Goal: Information Seeking & Learning: Understand process/instructions

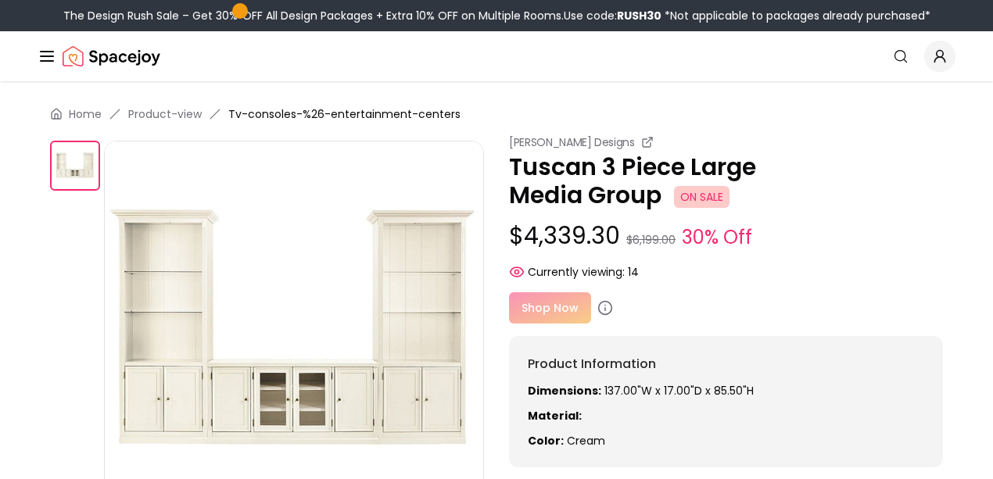
click at [911, 257] on div "[PERSON_NAME] Designs Tuscan 3 Piece Large Media Group ON SALE $4,339.30 $6,199…" at bounding box center [726, 207] width 434 height 145
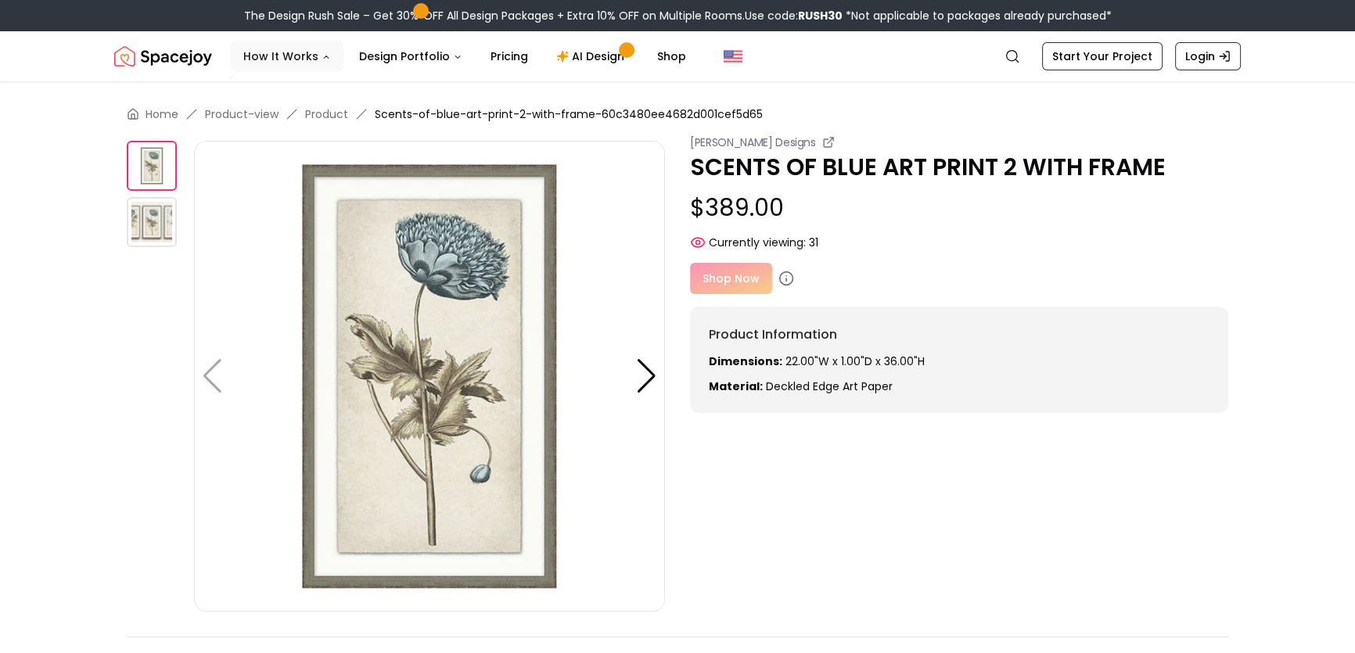
click at [298, 63] on button "How It Works" at bounding box center [287, 56] width 113 height 31
click at [325, 62] on button "How It Works" at bounding box center [287, 56] width 113 height 31
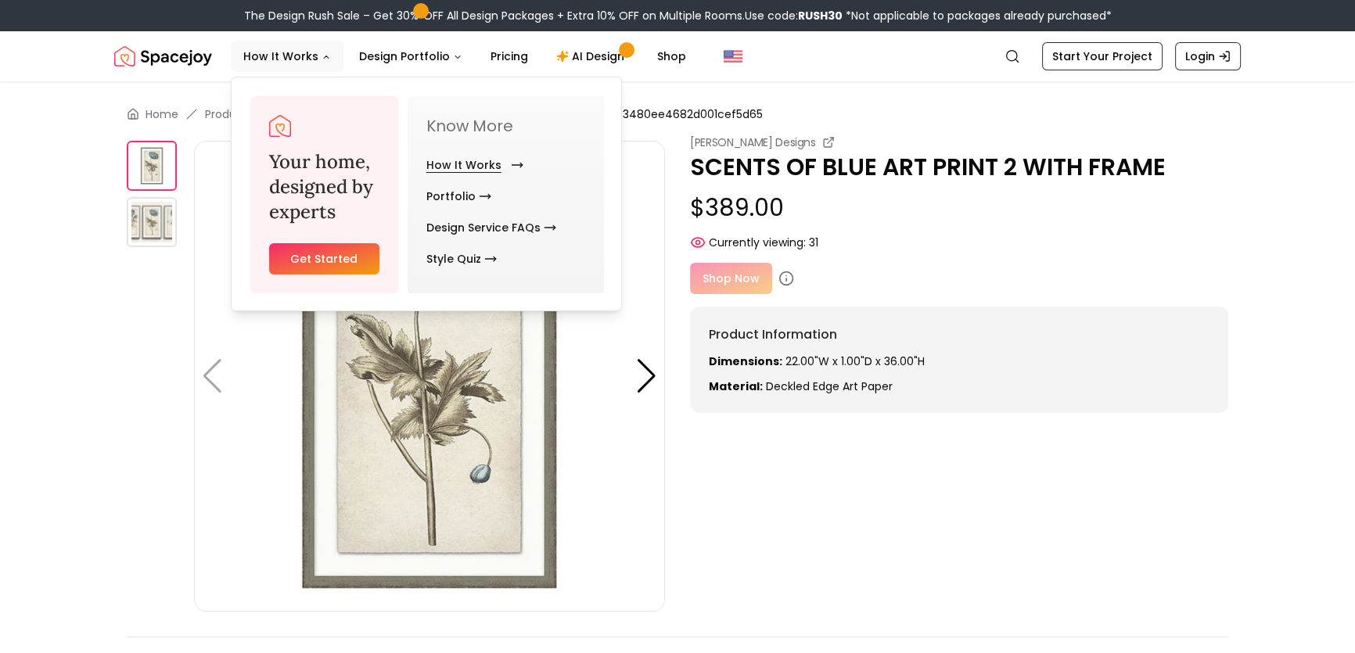
click at [442, 161] on link "How It Works" at bounding box center [471, 164] width 91 height 31
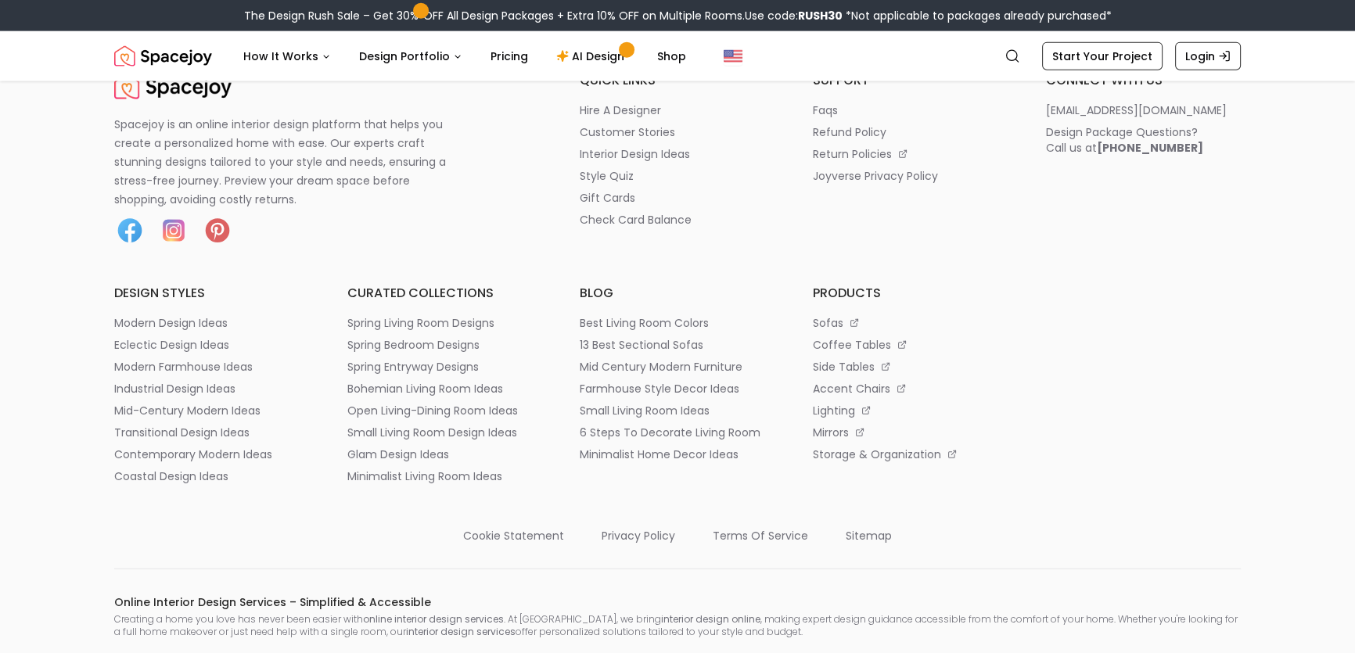
scroll to position [4574, 0]
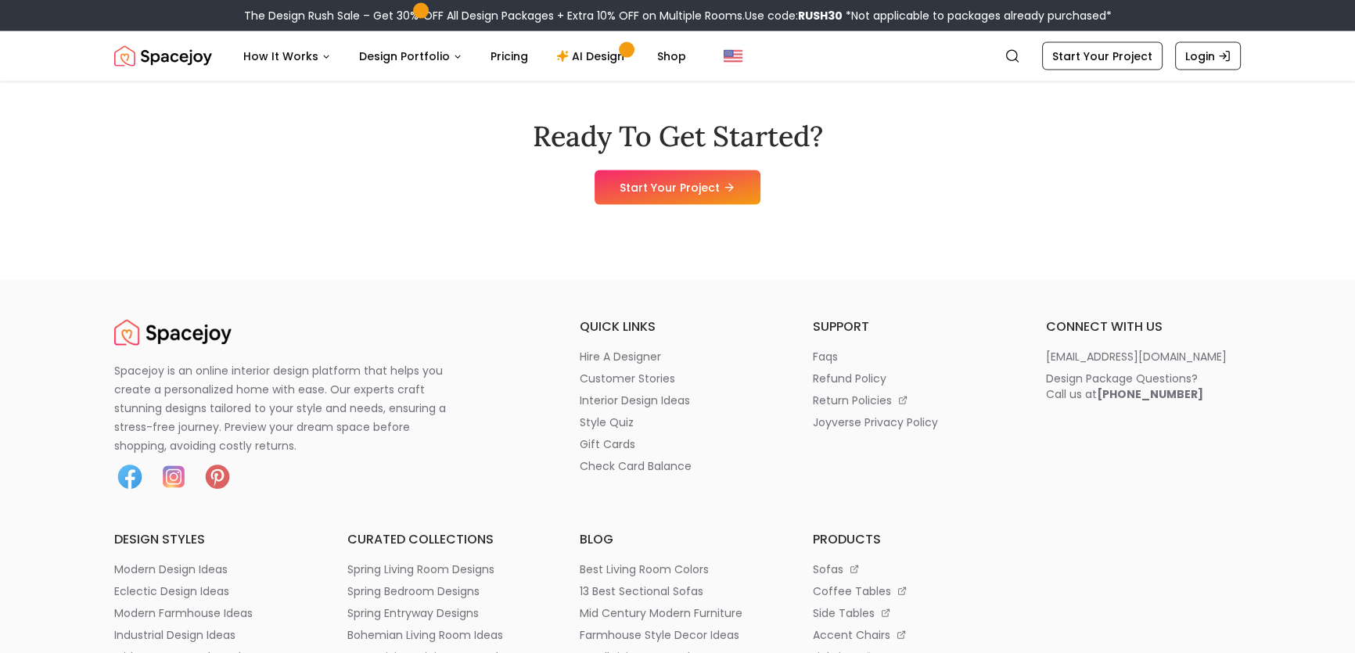
scroll to position [4408, 0]
